Goal: Task Accomplishment & Management: Use online tool/utility

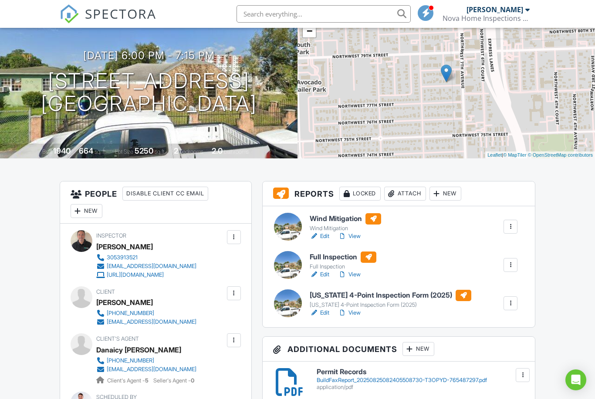
scroll to position [74, 0]
click at [315, 222] on h6 "Wind Mitigation" at bounding box center [345, 219] width 71 height 11
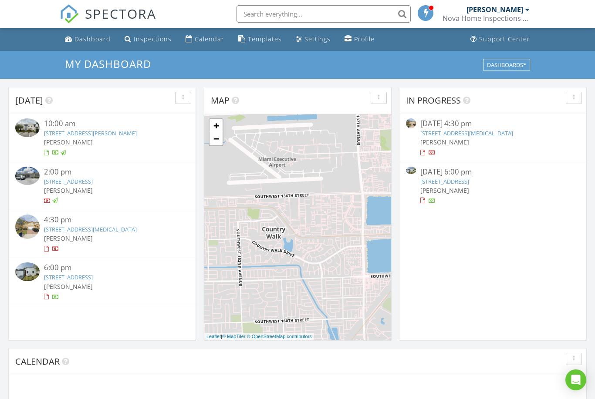
scroll to position [793, 595]
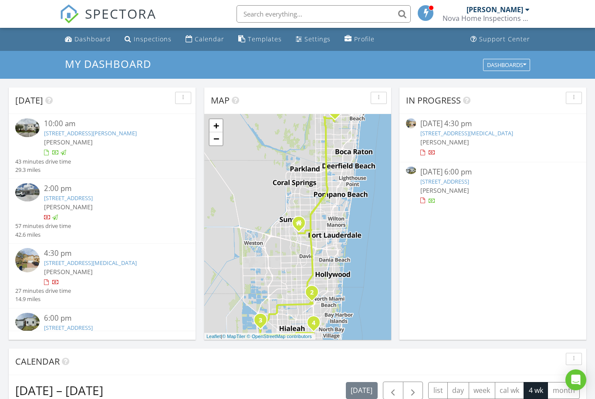
click at [53, 324] on link "741 NW 77th Terrace, Miami, FL 33150" at bounding box center [68, 328] width 49 height 8
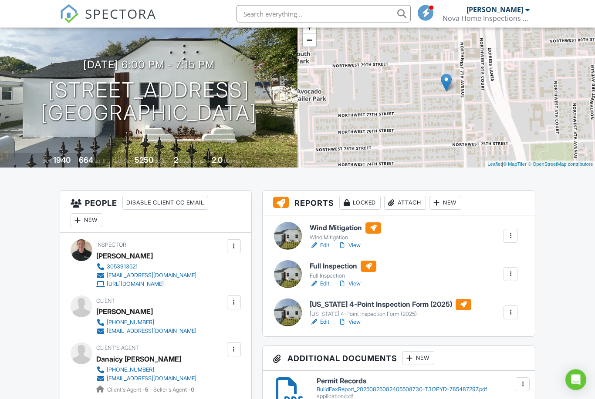
scroll to position [65, 0]
click at [334, 232] on h6 "Wind Mitigation" at bounding box center [345, 227] width 71 height 11
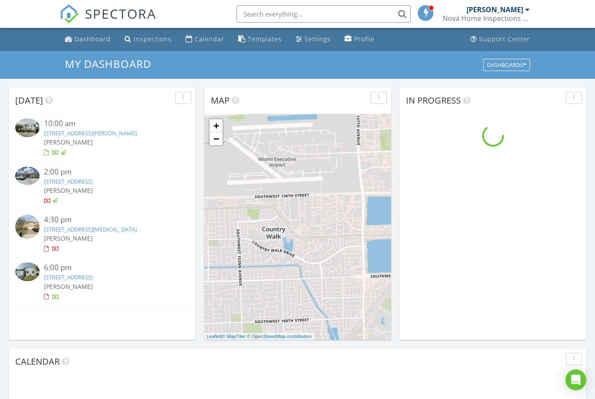
scroll to position [793, 595]
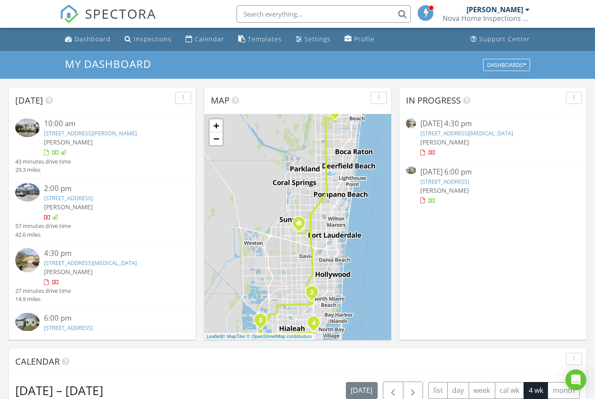
click at [51, 324] on link "[STREET_ADDRESS]" at bounding box center [68, 328] width 49 height 8
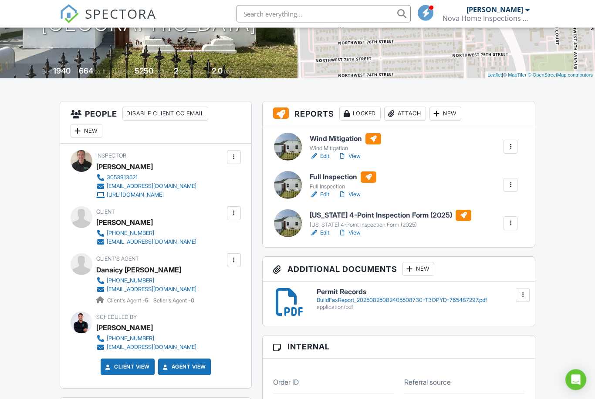
scroll to position [162, 0]
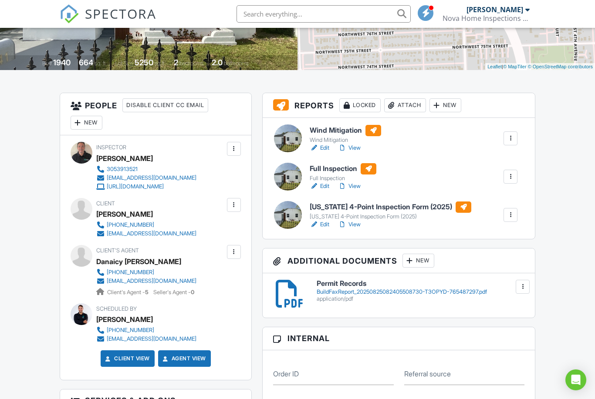
click at [340, 211] on h6 "[US_STATE] 4-Point Inspection Form (2025)" at bounding box center [391, 207] width 162 height 11
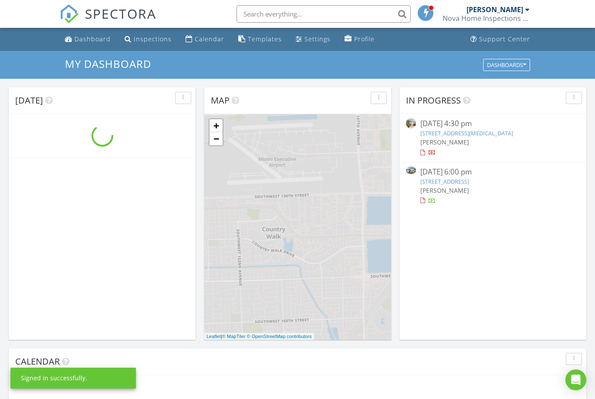
scroll to position [793, 595]
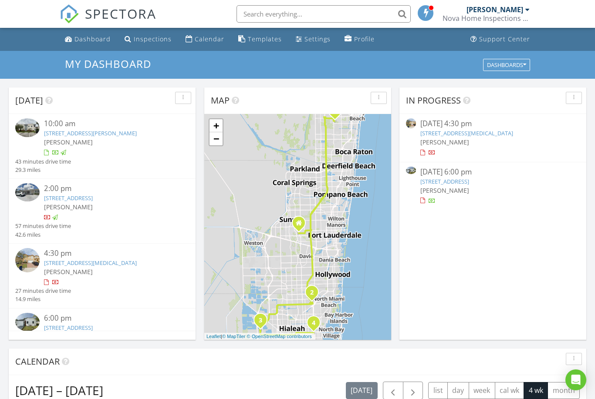
click at [74, 316] on div "6:00 pm" at bounding box center [109, 318] width 130 height 11
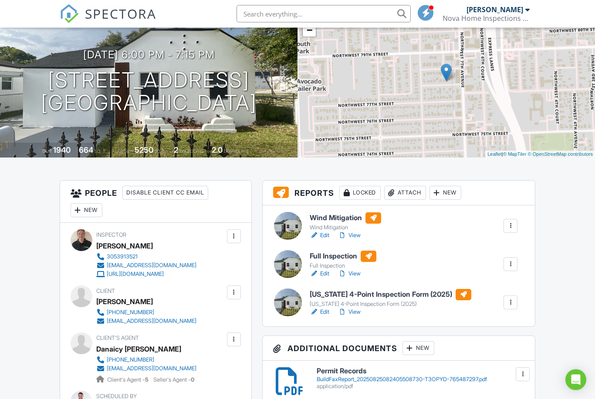
scroll to position [75, 0]
click at [335, 260] on h6 "Full Inspection" at bounding box center [343, 256] width 67 height 11
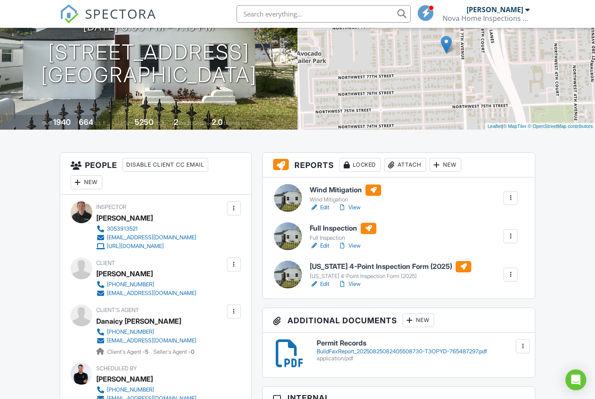
click at [323, 235] on div "Full Inspection" at bounding box center [343, 238] width 67 height 7
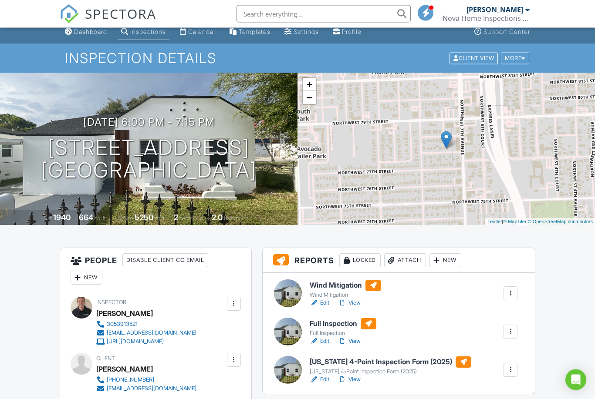
scroll to position [0, 0]
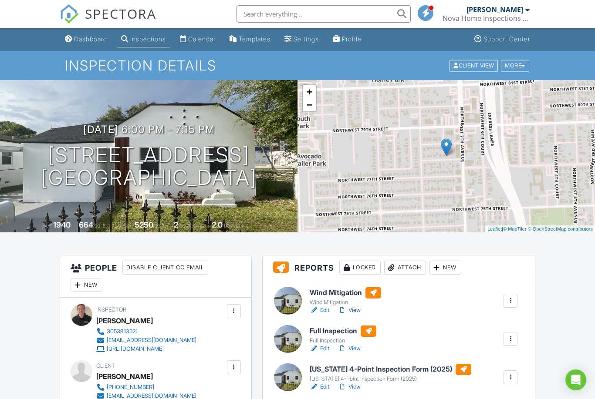
click at [88, 37] on div "Dashboard" at bounding box center [90, 38] width 33 height 7
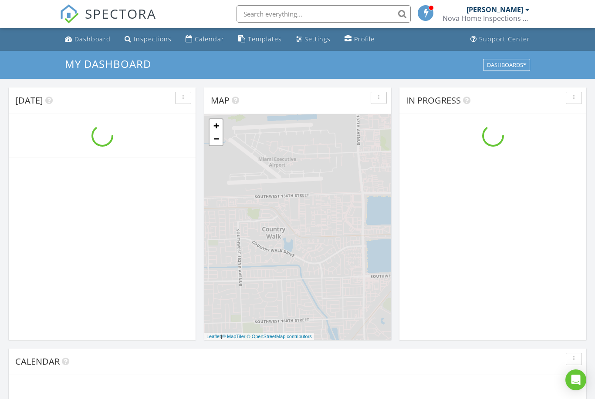
scroll to position [793, 595]
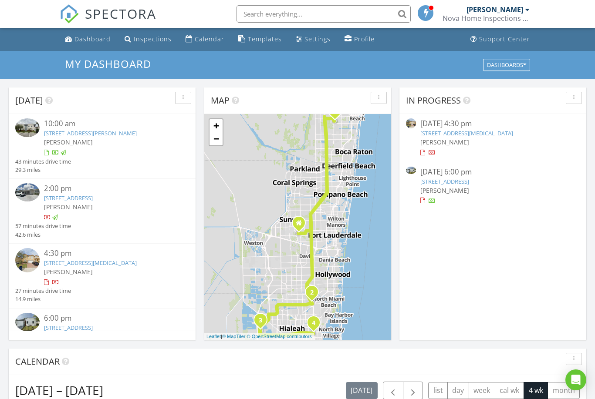
click at [13, 224] on div "2:00 pm [STREET_ADDRESS] [PERSON_NAME] 57 minutes drive time 42.6 miles" at bounding box center [102, 211] width 187 height 65
click at [56, 324] on link "[STREET_ADDRESS]" at bounding box center [68, 328] width 49 height 8
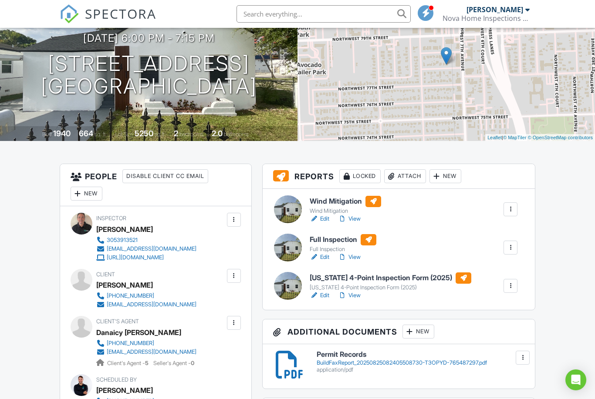
scroll to position [92, 0]
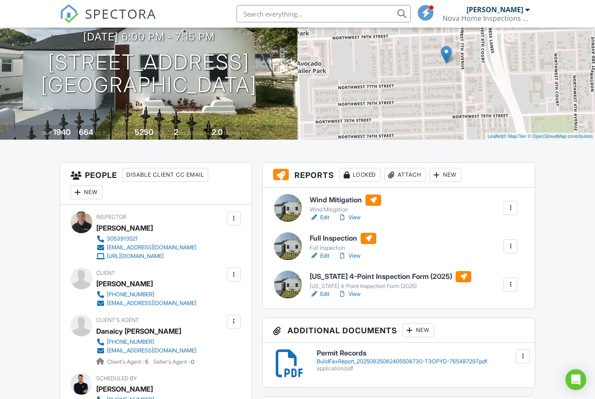
click at [318, 242] on h6 "Full Inspection" at bounding box center [343, 238] width 67 height 11
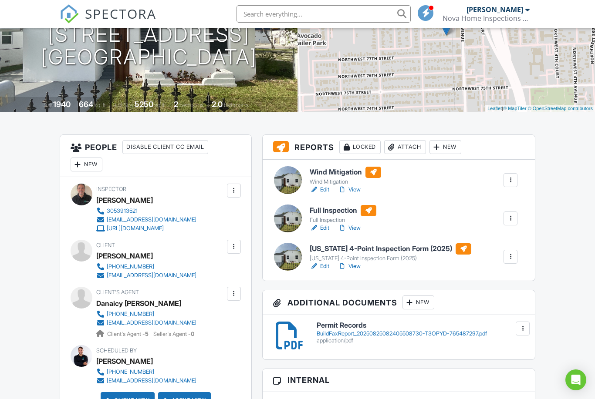
click at [328, 256] on div "[US_STATE] 4-Point Inspection Form (2025)" at bounding box center [391, 258] width 162 height 7
click at [339, 213] on h6 "Full Inspection" at bounding box center [343, 210] width 67 height 11
